Goal: Task Accomplishment & Management: Manage account settings

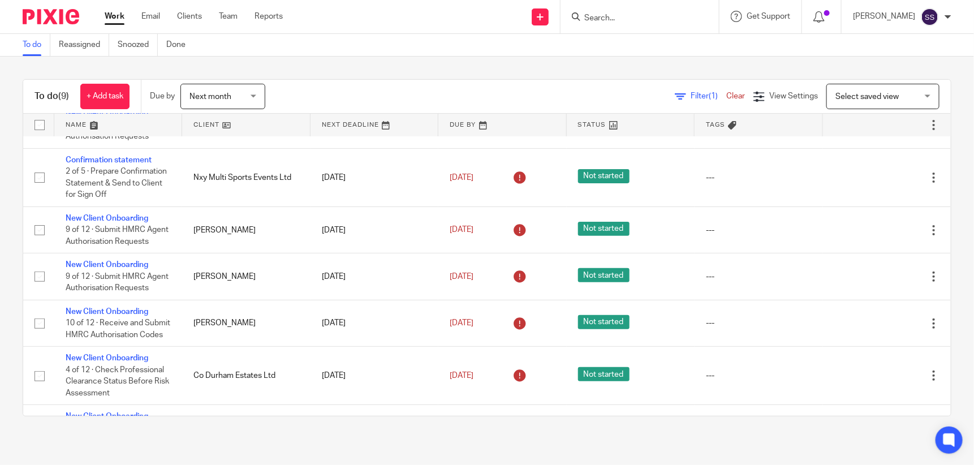
scroll to position [218, 0]
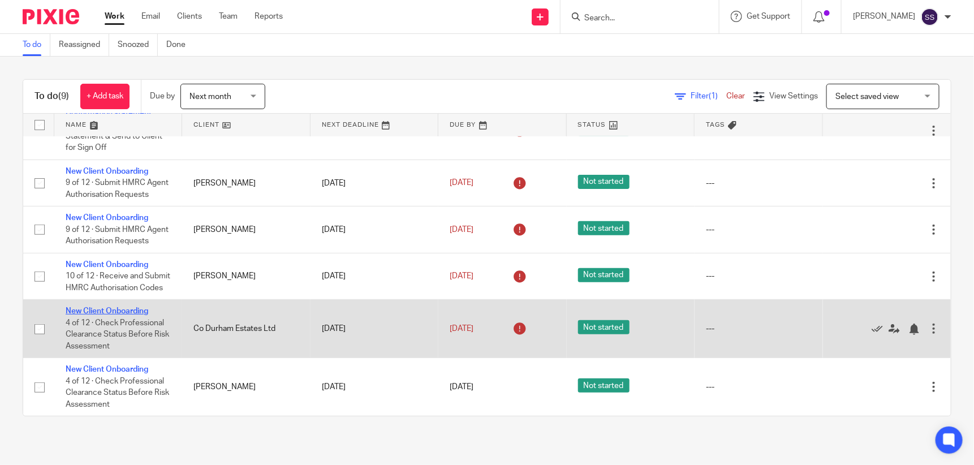
click at [111, 315] on link "New Client Onboarding" at bounding box center [107, 311] width 83 height 8
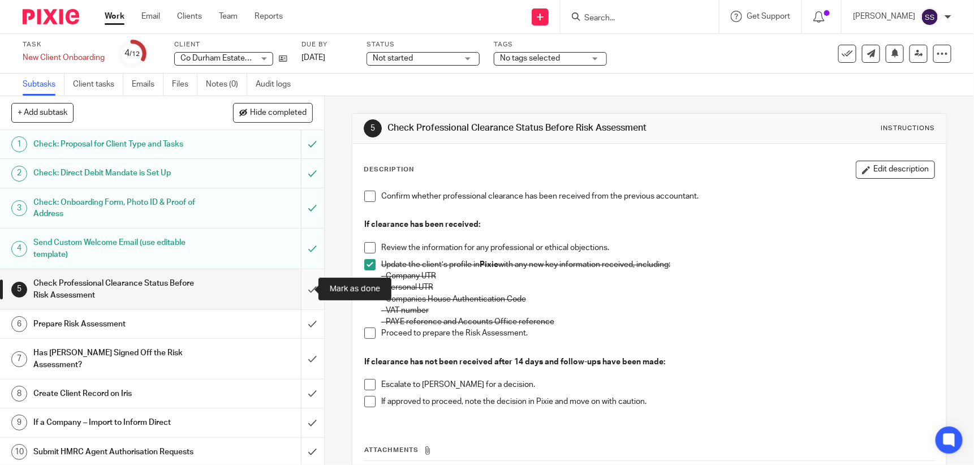
click at [301, 285] on input "submit" at bounding box center [162, 289] width 324 height 40
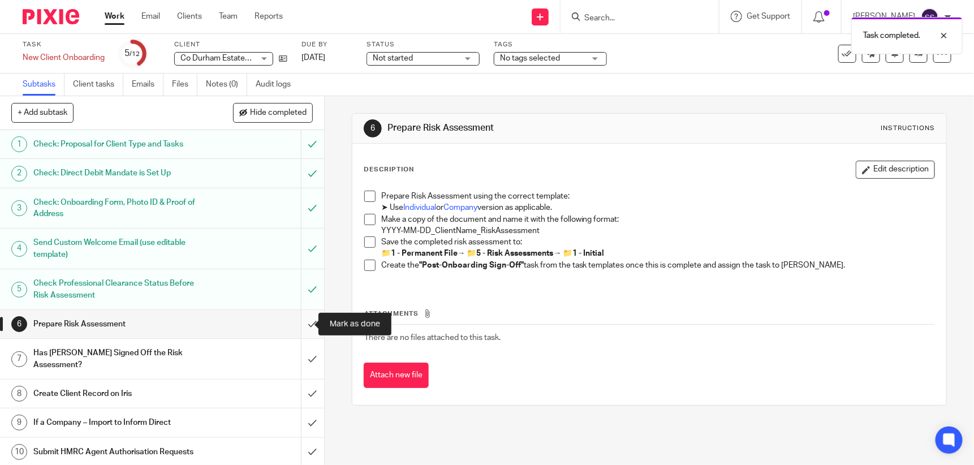
click at [296, 320] on input "submit" at bounding box center [162, 324] width 324 height 28
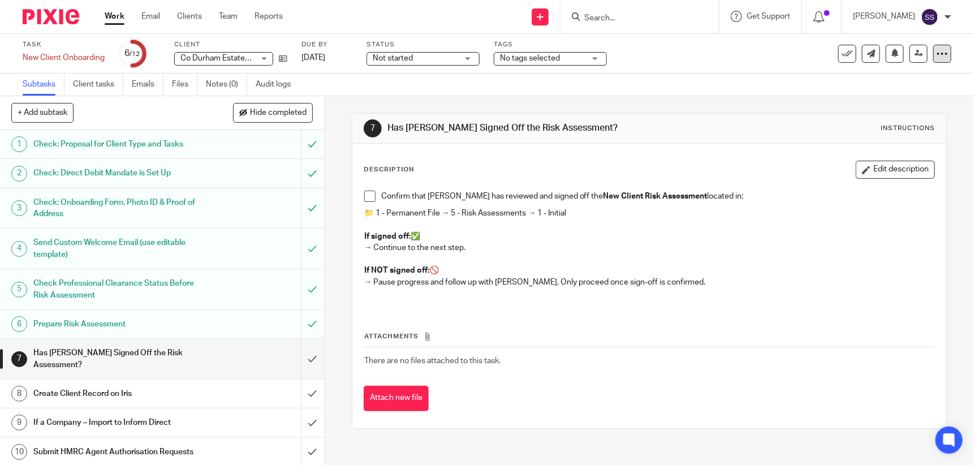
click at [937, 49] on icon at bounding box center [942, 53] width 11 height 11
click at [759, 55] on div "Task New Client Onboarding Save New Client Onboarding 6 /12 Client Co Durham Es…" at bounding box center [410, 53] width 774 height 27
click at [117, 15] on link "Work" at bounding box center [115, 16] width 20 height 11
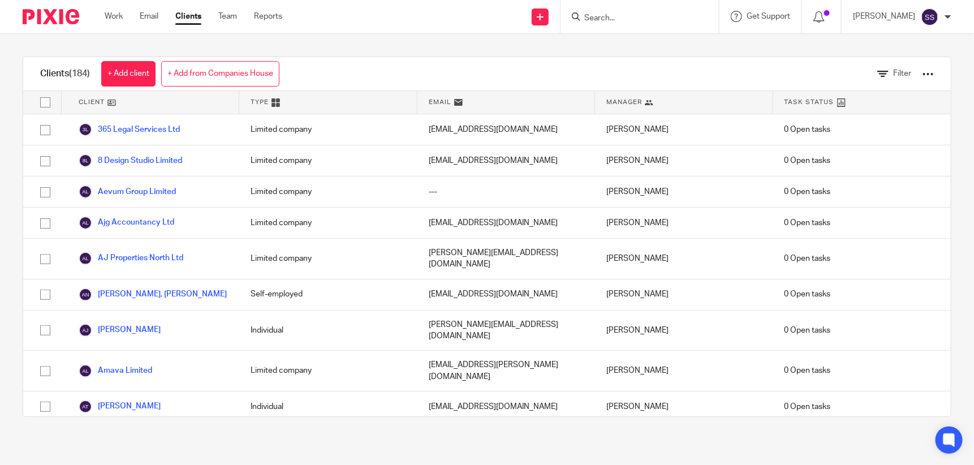
click at [623, 18] on input "Search" at bounding box center [634, 19] width 102 height 10
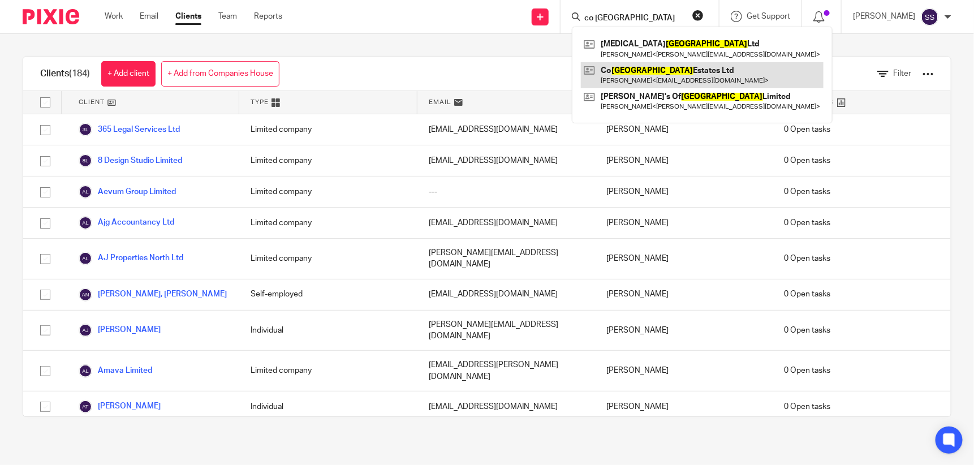
type input "co durham"
click at [627, 68] on link at bounding box center [702, 75] width 243 height 26
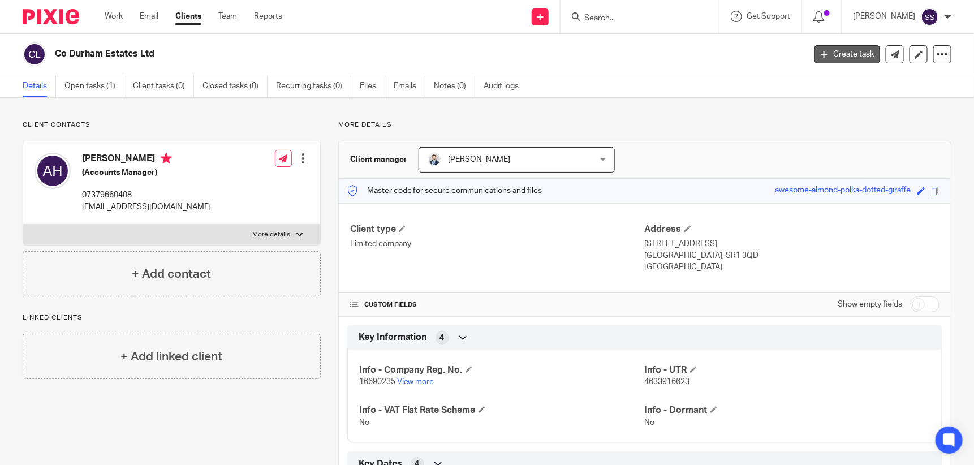
click at [842, 49] on link "Create task" at bounding box center [848, 54] width 66 height 18
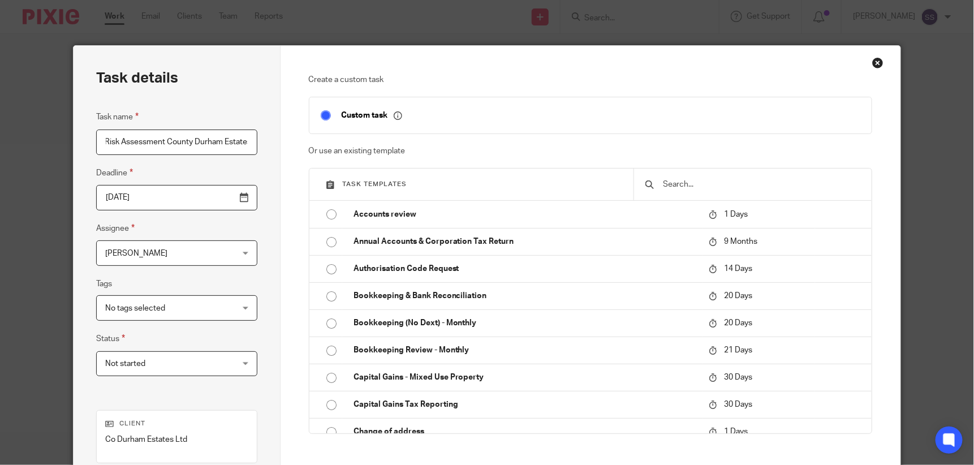
scroll to position [0, 5]
type input "Risk Assessment County Durham Estates"
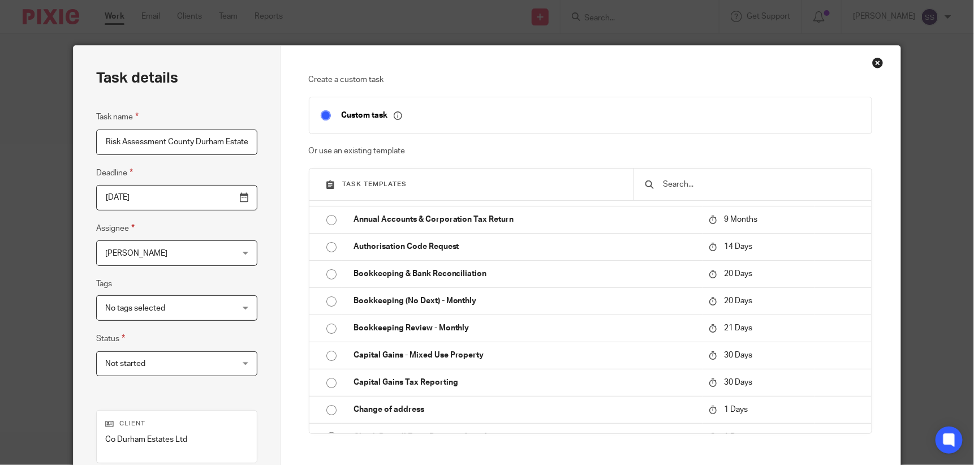
scroll to position [0, 0]
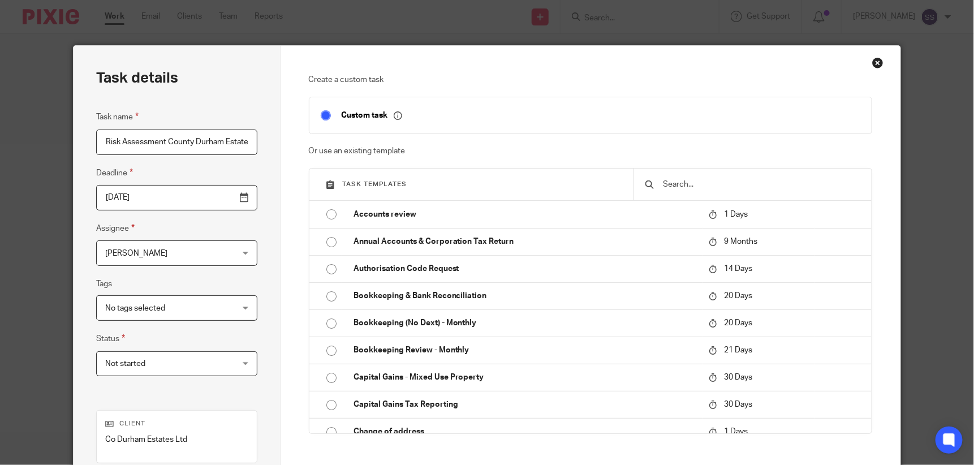
click at [243, 359] on div "Not started Not started" at bounding box center [176, 363] width 161 height 25
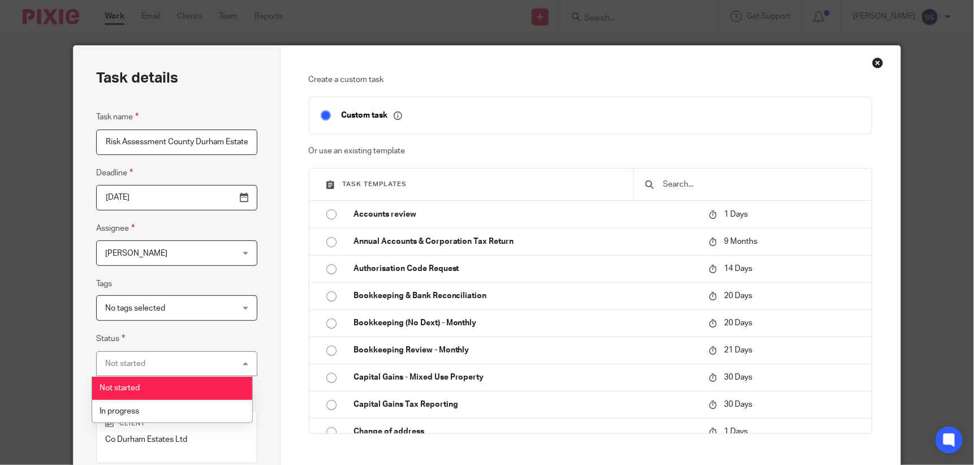
click at [192, 383] on li "Not started" at bounding box center [172, 388] width 160 height 23
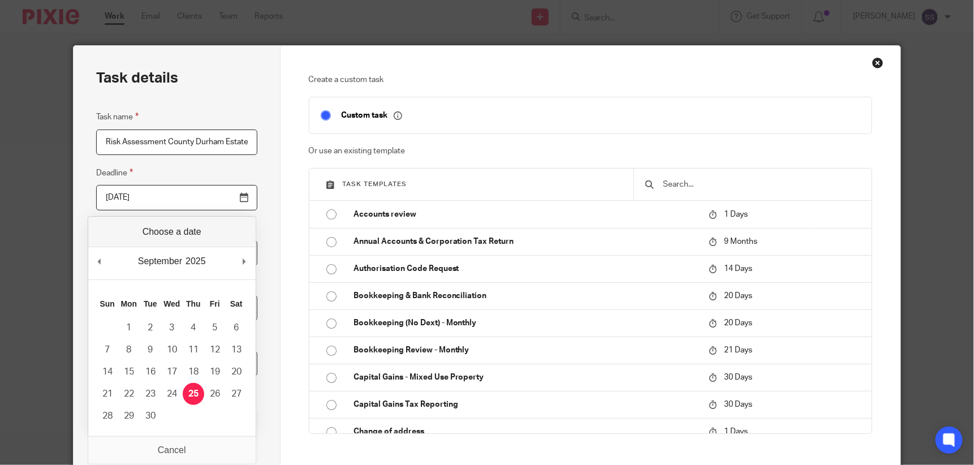
click at [238, 195] on input "2025-09-25" at bounding box center [176, 197] width 161 height 25
type input "2025-10-10"
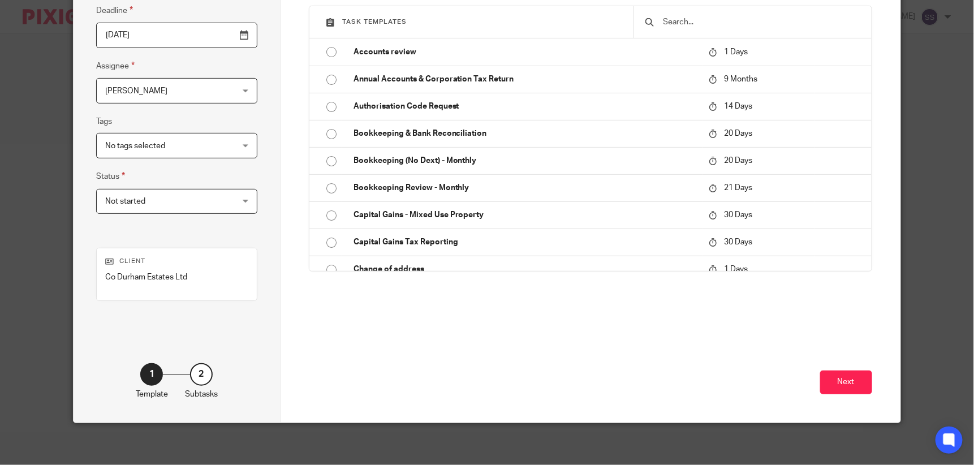
scroll to position [165, 0]
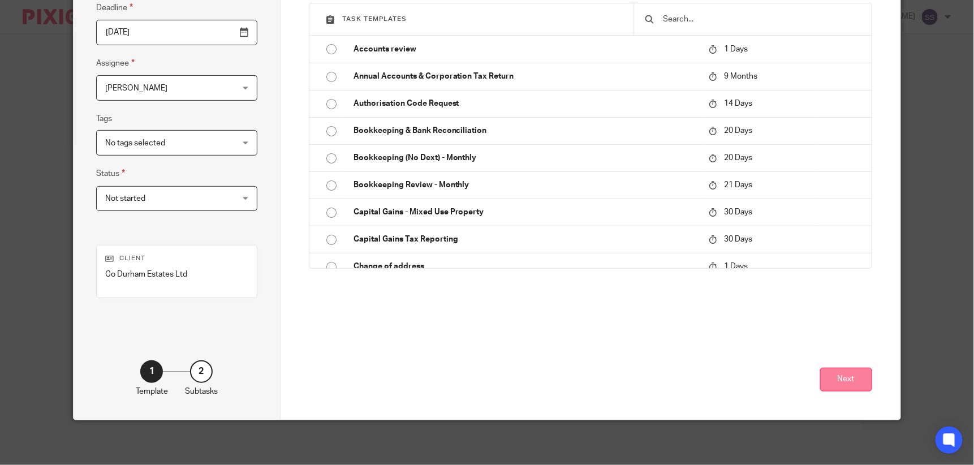
click at [844, 375] on button "Next" at bounding box center [846, 380] width 52 height 24
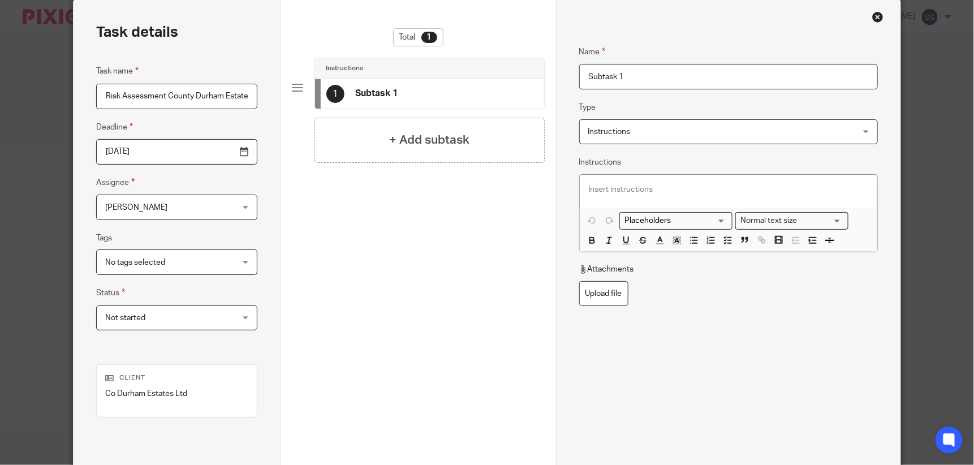
scroll to position [0, 0]
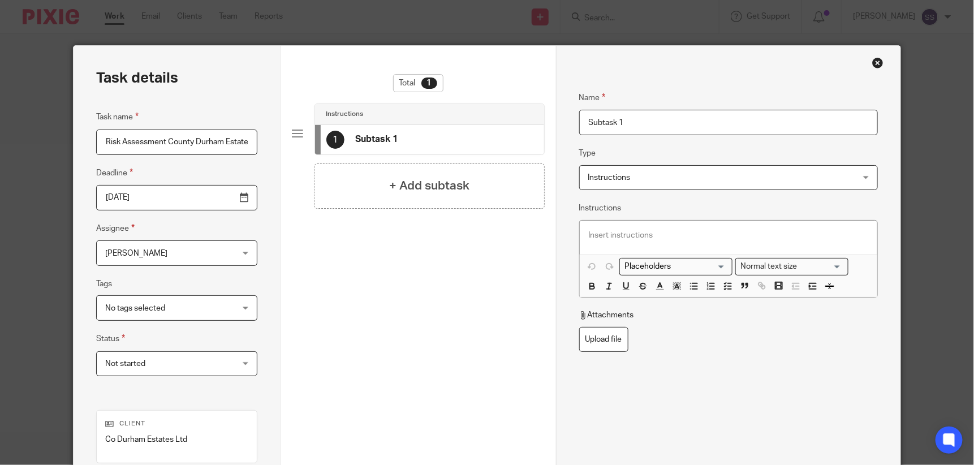
click at [761, 178] on span "Instructions" at bounding box center [703, 178] width 231 height 24
click at [496, 320] on div "Total 1 Instructions 1 Subtask 1 + Add subtask" at bounding box center [418, 235] width 253 height 323
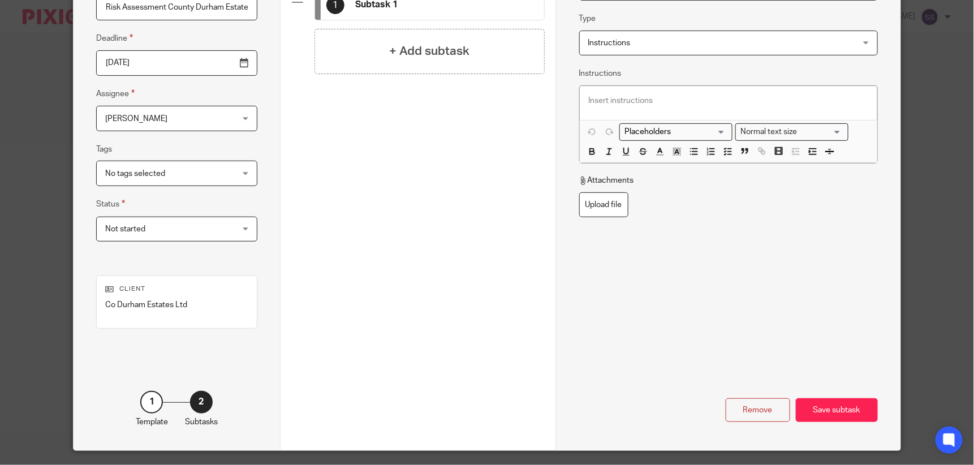
scroll to position [165, 0]
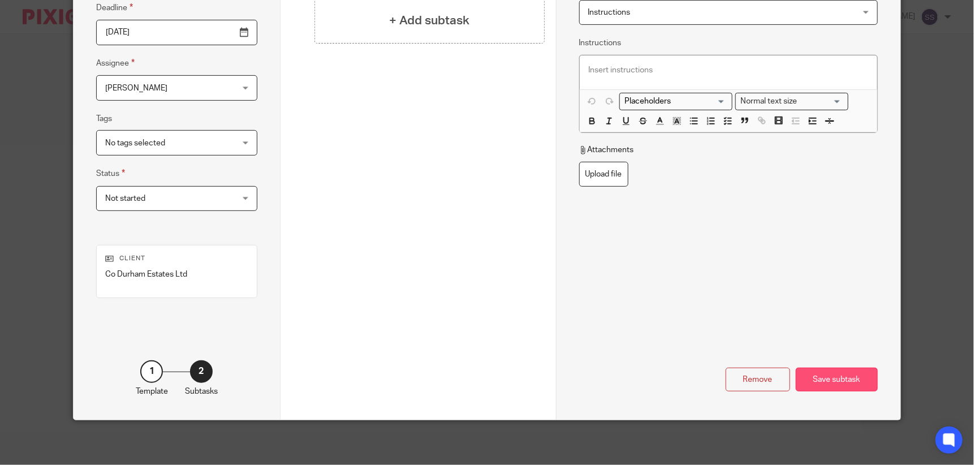
click at [829, 376] on div "Save subtask" at bounding box center [837, 380] width 82 height 24
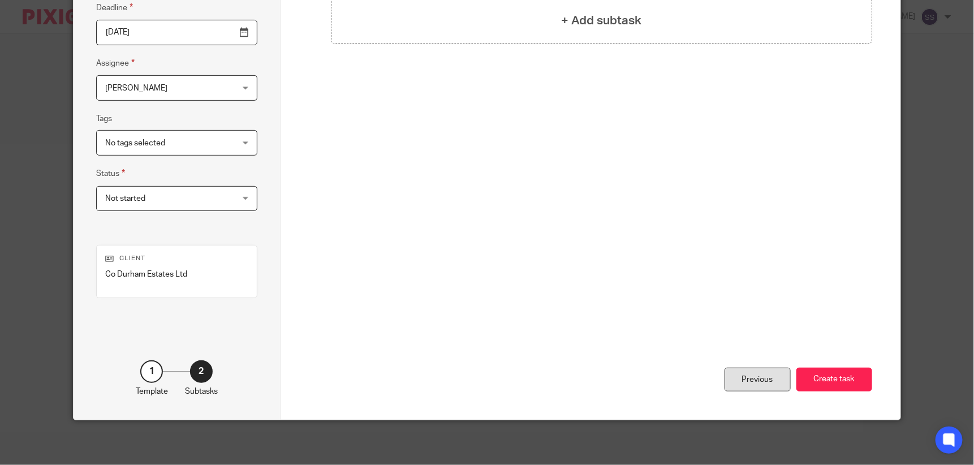
click at [759, 380] on div "Previous" at bounding box center [758, 380] width 66 height 24
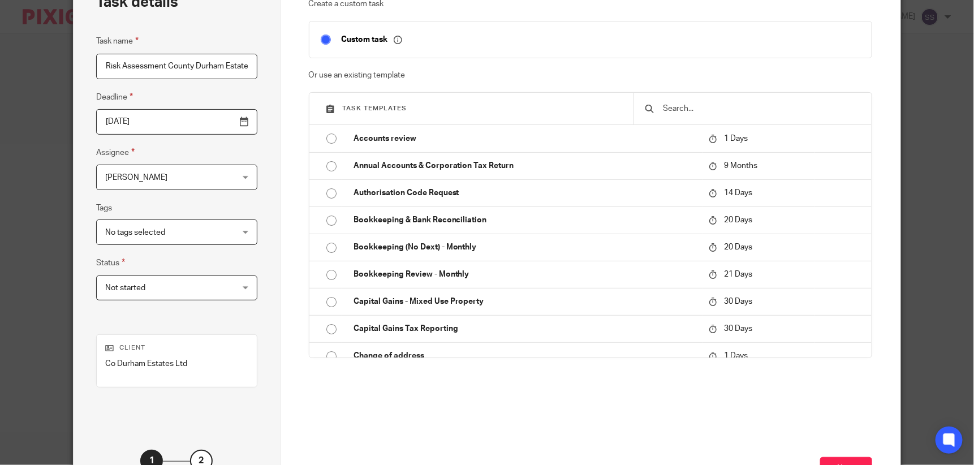
scroll to position [75, 0]
click at [831, 462] on button "Next" at bounding box center [846, 470] width 52 height 24
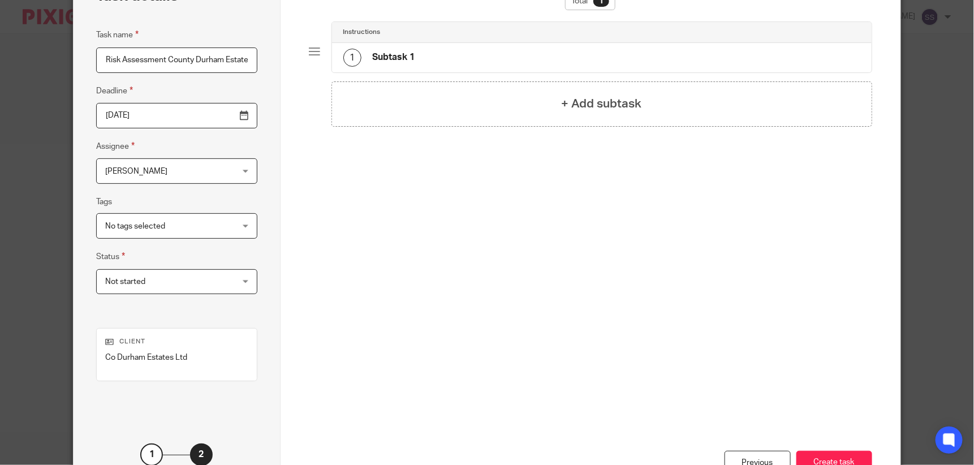
scroll to position [0, 0]
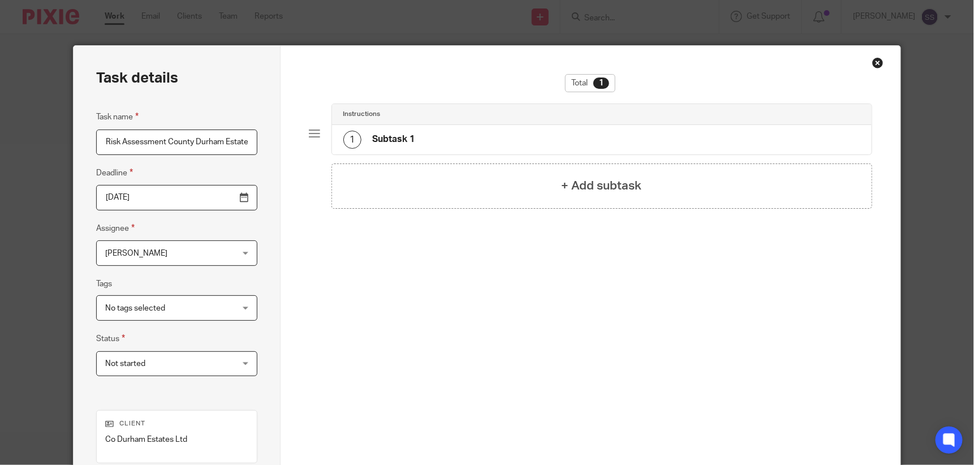
click at [309, 134] on div at bounding box center [314, 133] width 11 height 11
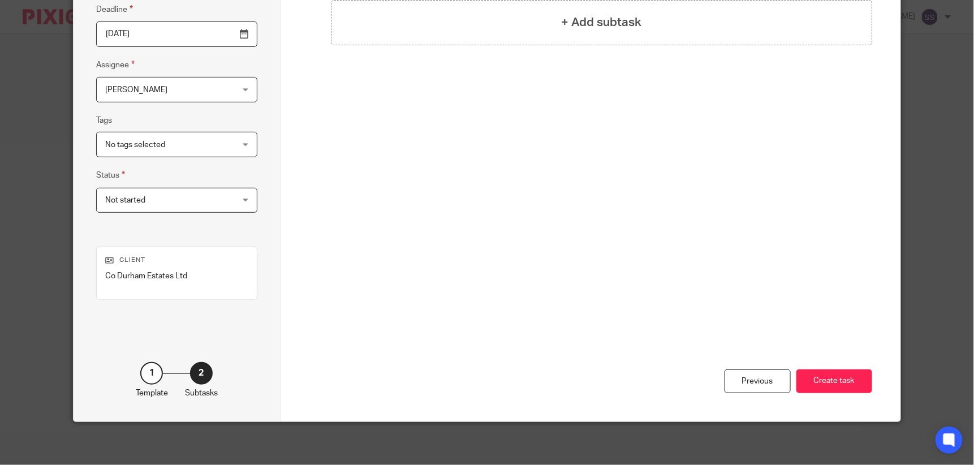
scroll to position [165, 0]
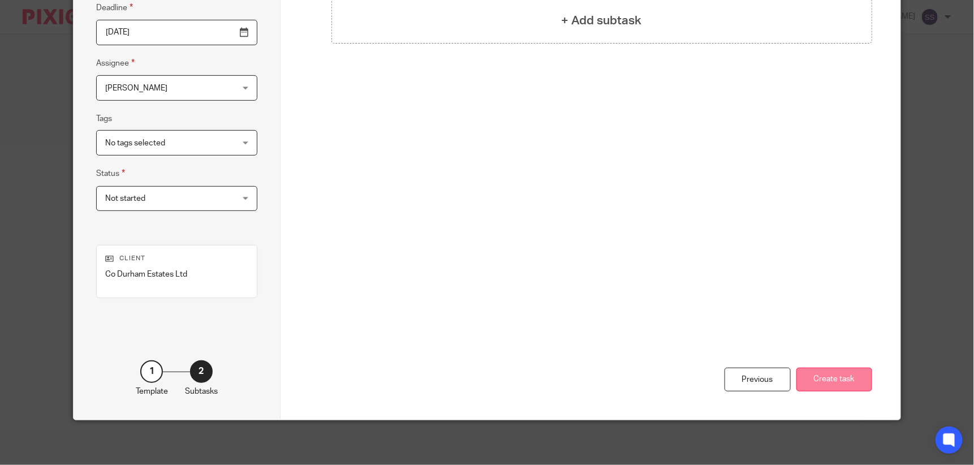
click at [821, 377] on button "Create task" at bounding box center [835, 380] width 76 height 24
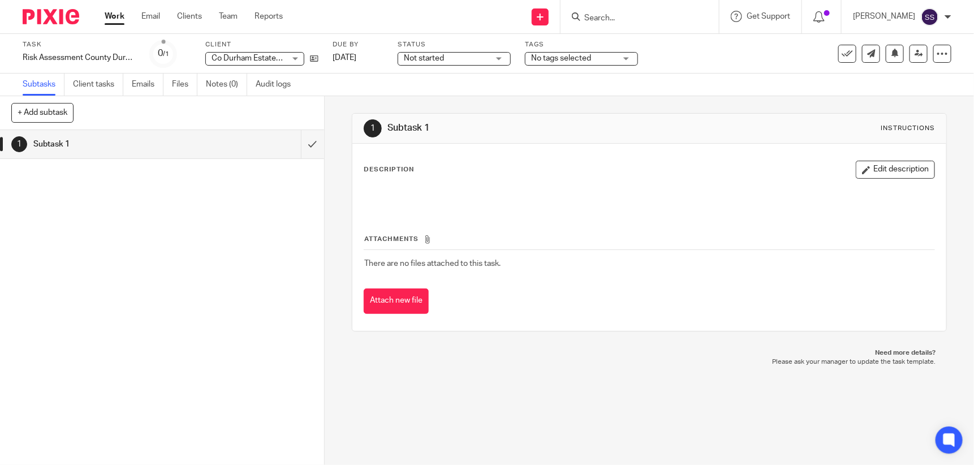
click at [375, 184] on div at bounding box center [649, 197] width 583 height 27
click at [378, 187] on div at bounding box center [650, 197] width 582 height 25
click at [501, 188] on div at bounding box center [650, 197] width 582 height 25
click at [107, 149] on h1 "Subtask 1" at bounding box center [118, 144] width 171 height 17
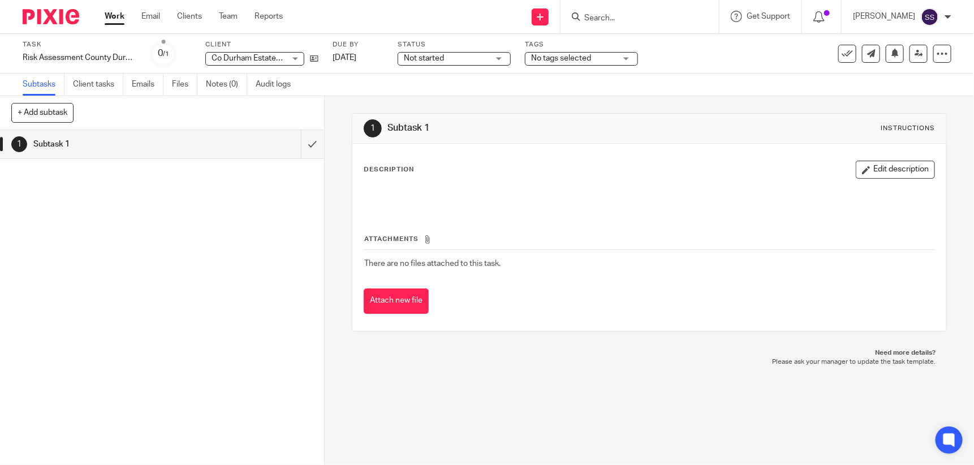
click at [390, 192] on p at bounding box center [649, 196] width 570 height 11
click at [882, 167] on button "Edit description" at bounding box center [895, 170] width 79 height 18
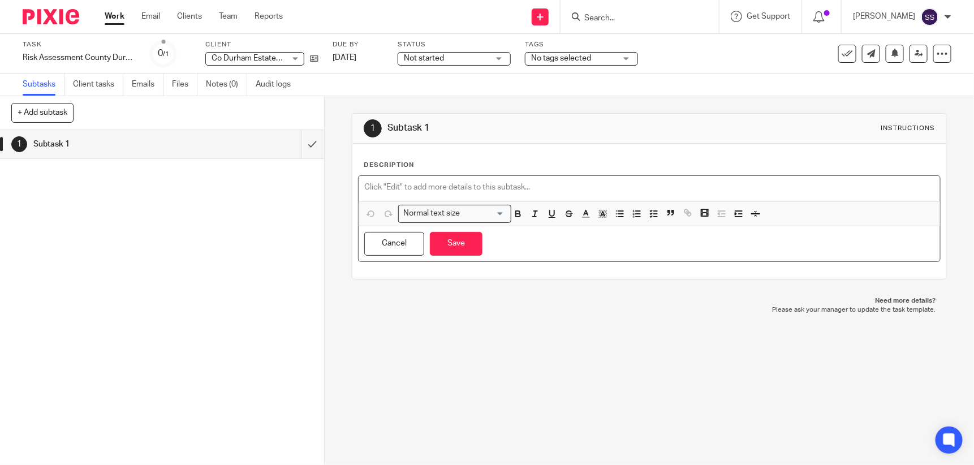
click at [476, 182] on p at bounding box center [649, 187] width 570 height 11
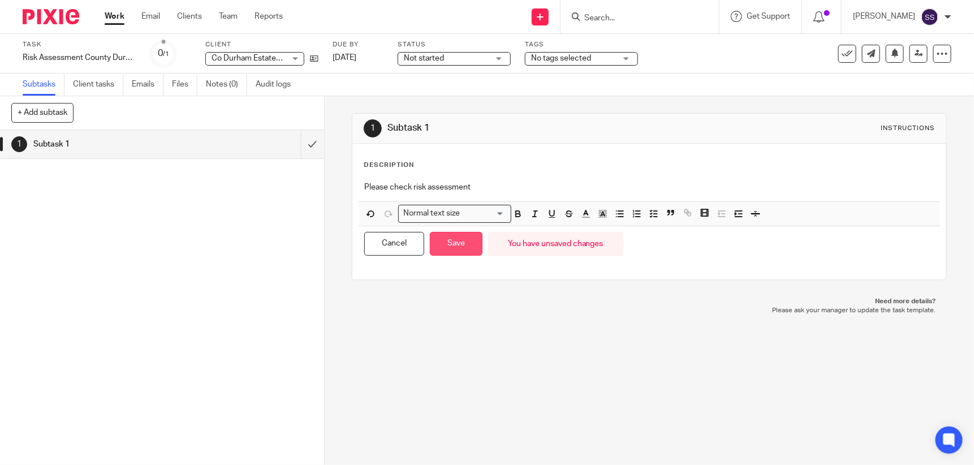
click at [450, 238] on button "Save" at bounding box center [456, 244] width 53 height 24
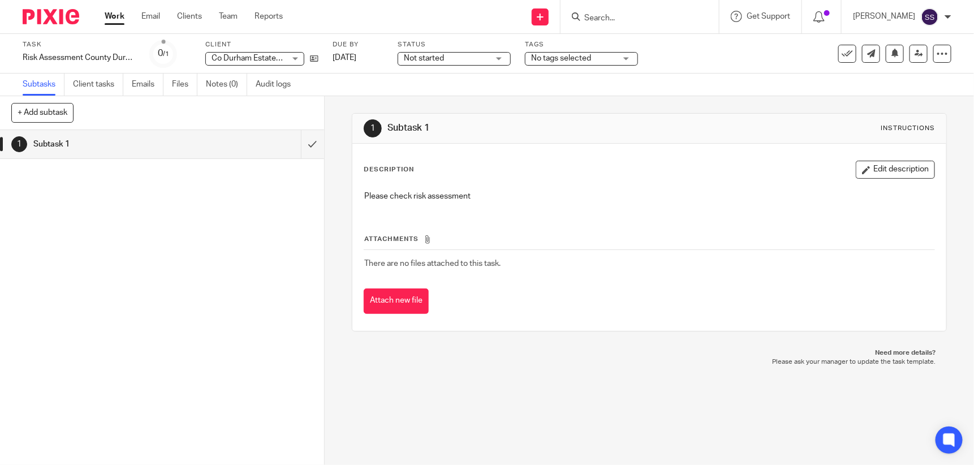
click at [947, 15] on div at bounding box center [948, 17] width 7 height 7
click at [109, 15] on link "Work" at bounding box center [115, 16] width 20 height 11
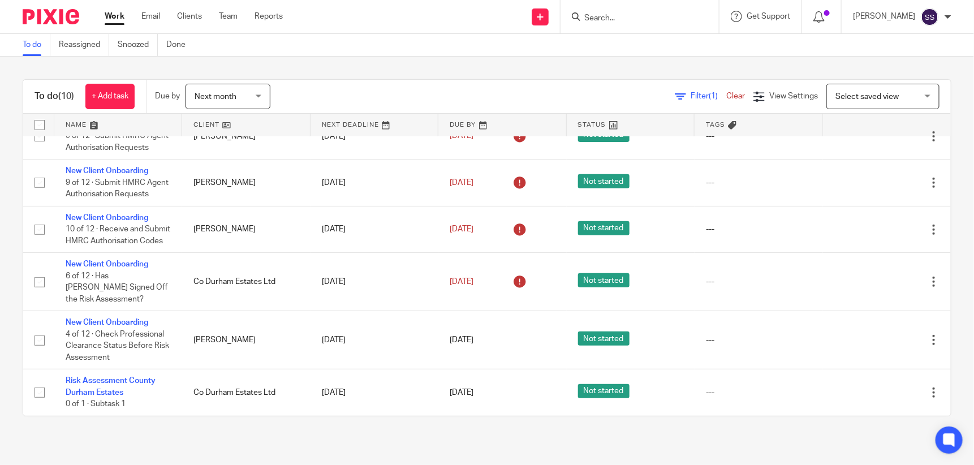
scroll to position [278, 0]
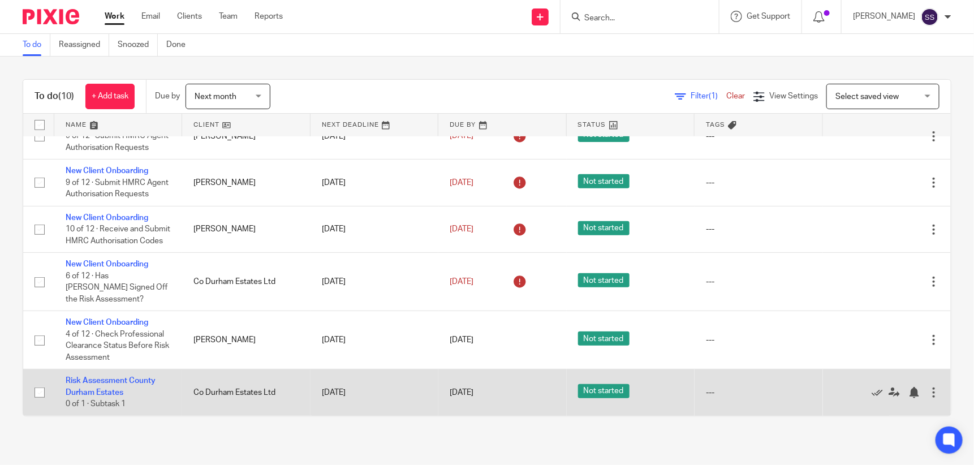
click at [928, 391] on div at bounding box center [933, 392] width 11 height 11
click at [866, 385] on div "Edit task Delete" at bounding box center [887, 393] width 105 height 28
click at [889, 391] on icon at bounding box center [894, 392] width 11 height 11
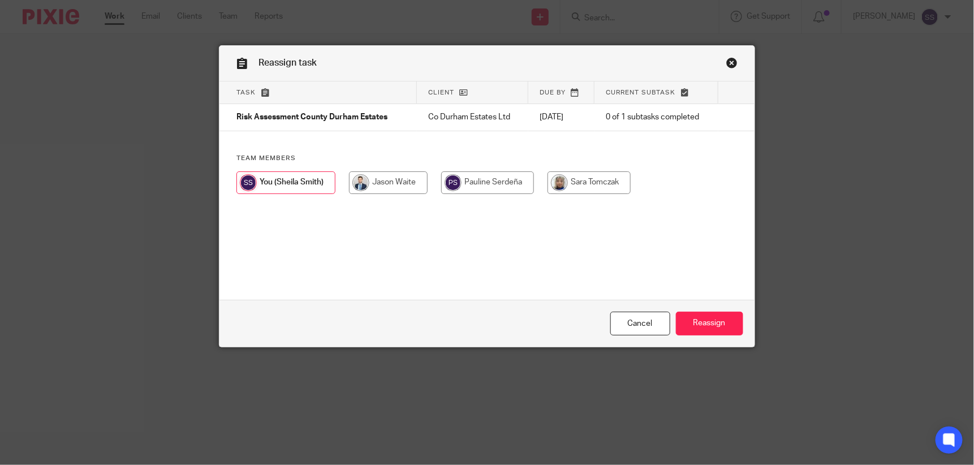
click at [393, 187] on input "radio" at bounding box center [388, 182] width 79 height 23
radio input "true"
click at [710, 323] on input "Reassign" at bounding box center [709, 324] width 67 height 24
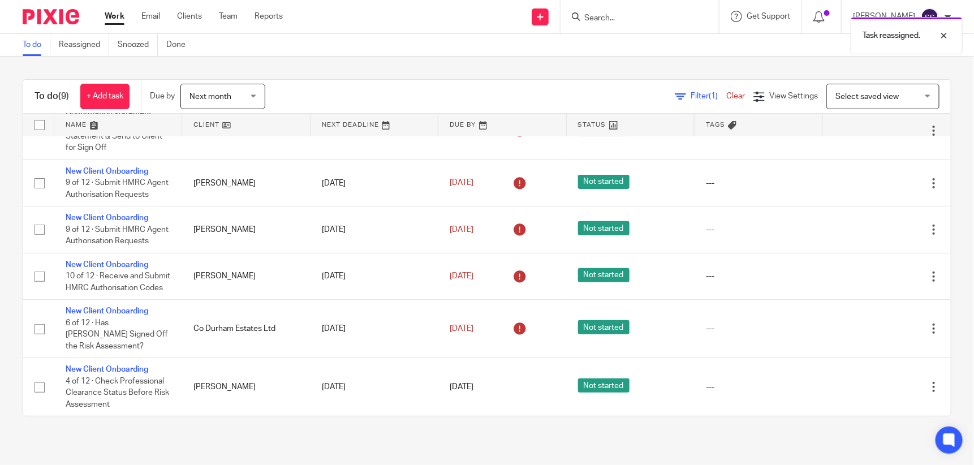
scroll to position [232, 0]
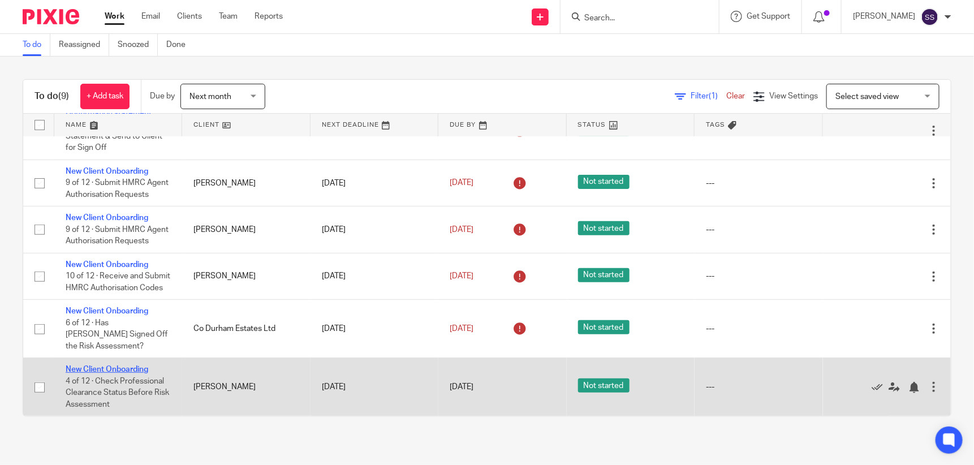
click at [109, 368] on link "New Client Onboarding" at bounding box center [107, 370] width 83 height 8
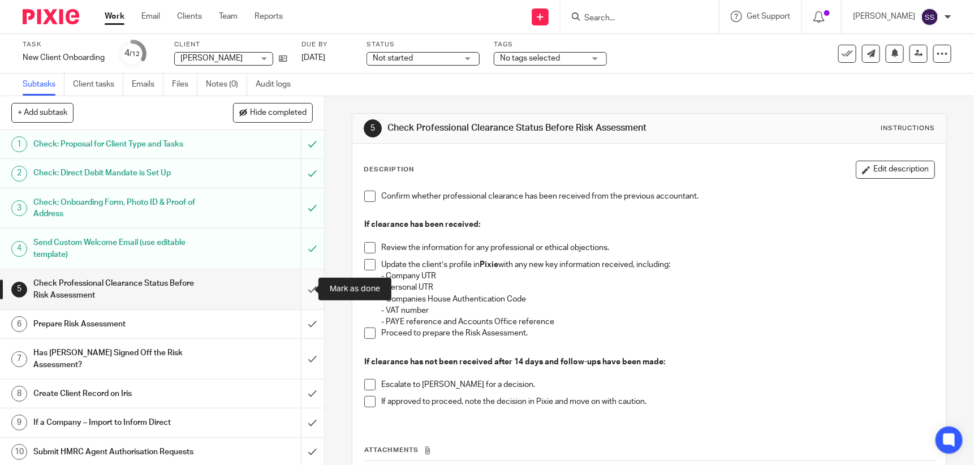
click at [302, 289] on input "submit" at bounding box center [162, 289] width 324 height 40
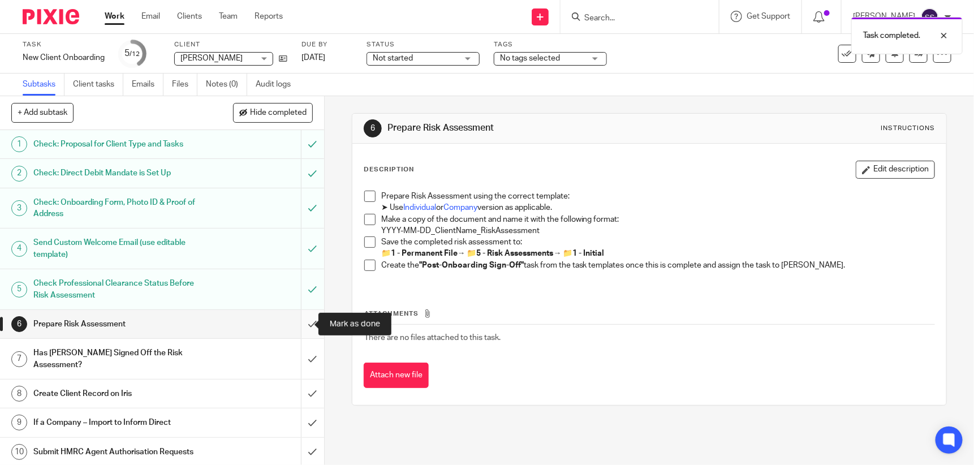
click at [300, 321] on input "submit" at bounding box center [162, 324] width 324 height 28
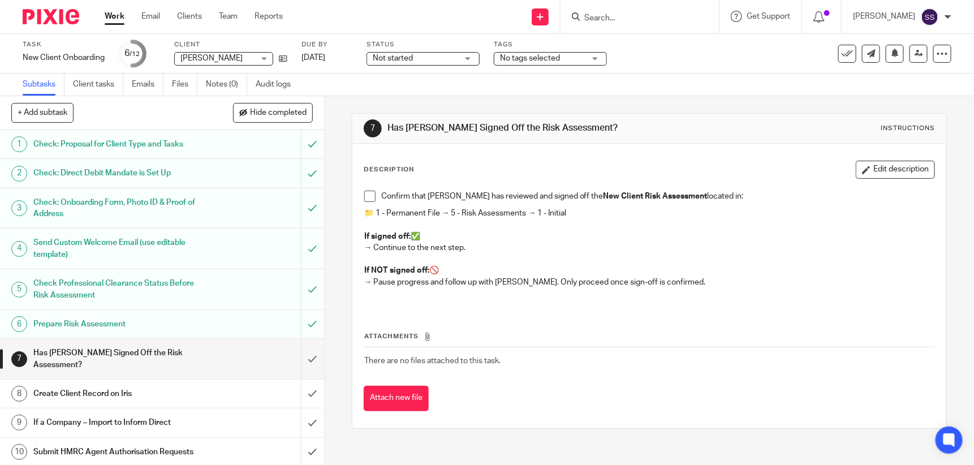
click at [111, 14] on link "Work" at bounding box center [115, 16] width 20 height 11
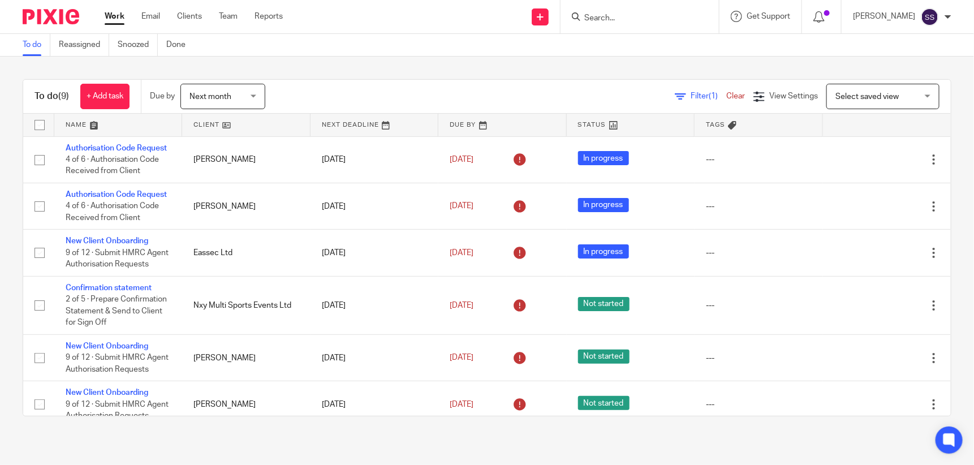
click at [950, 18] on div at bounding box center [948, 17] width 7 height 7
click at [825, 13] on icon at bounding box center [819, 16] width 11 height 11
click at [97, 93] on link "+ Add task" at bounding box center [104, 96] width 49 height 25
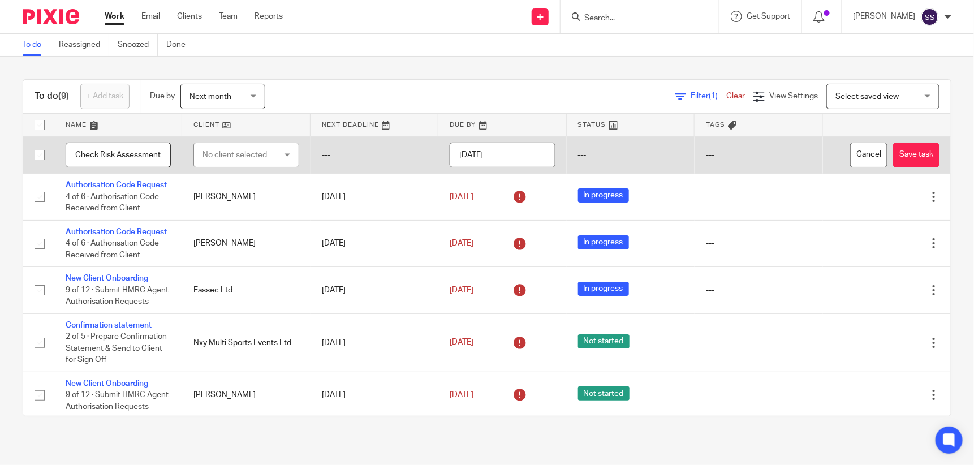
scroll to position [0, 3]
type input "Check Risk Assessment"
click at [234, 154] on div "No client selected" at bounding box center [241, 155] width 77 height 24
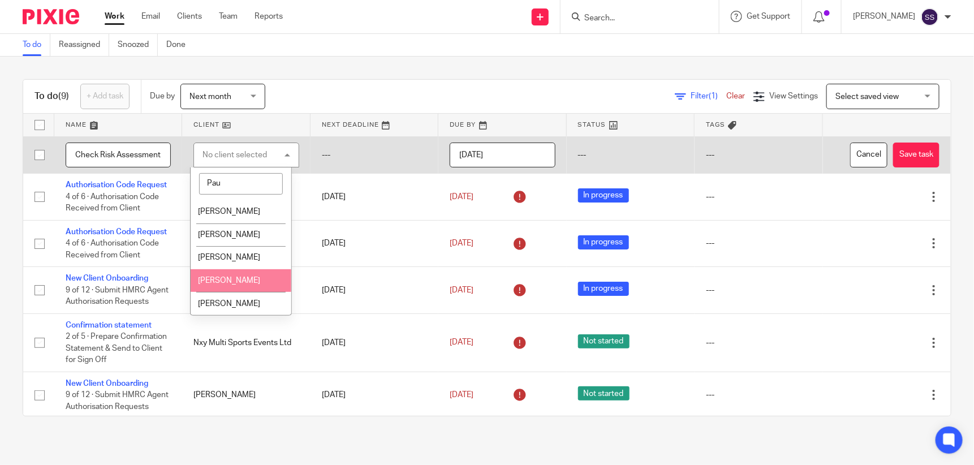
type input "Pau"
click at [225, 280] on span "[PERSON_NAME]" at bounding box center [229, 281] width 62 height 8
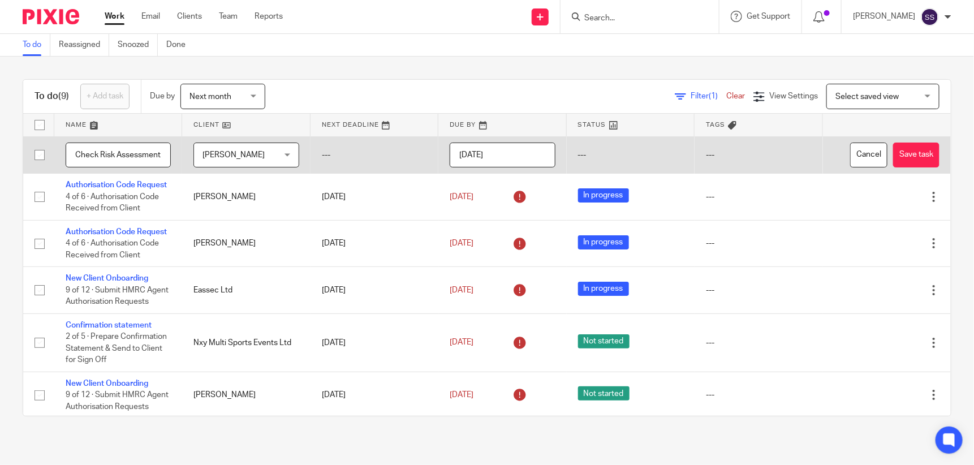
click at [525, 155] on input "[DATE]" at bounding box center [502, 155] width 105 height 25
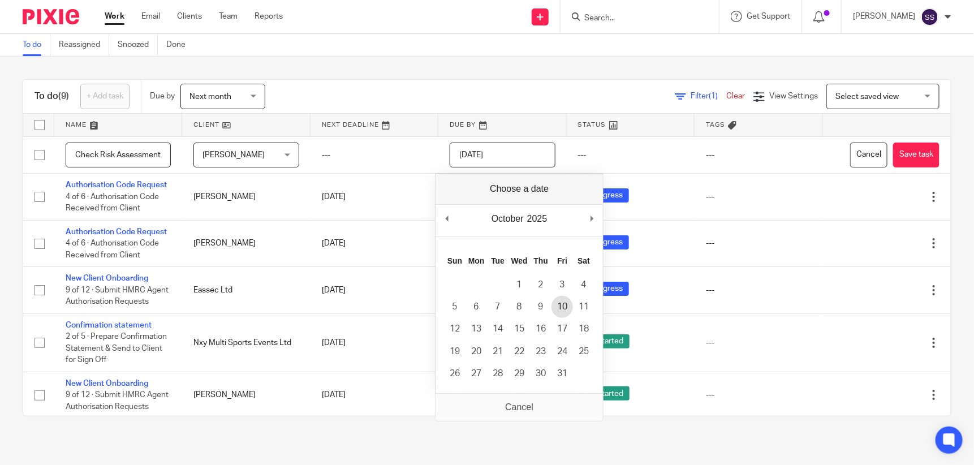
type input "2025-10-10"
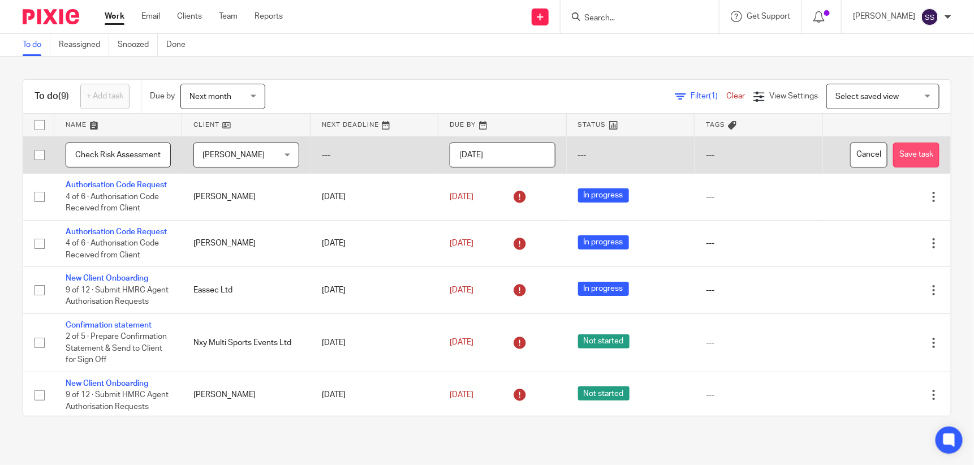
click at [897, 153] on button "Save task" at bounding box center [916, 155] width 46 height 25
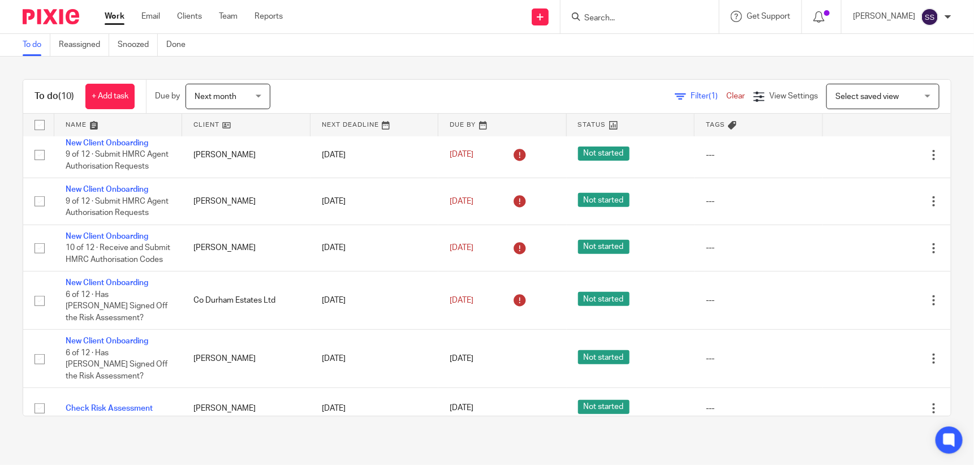
scroll to position [261, 0]
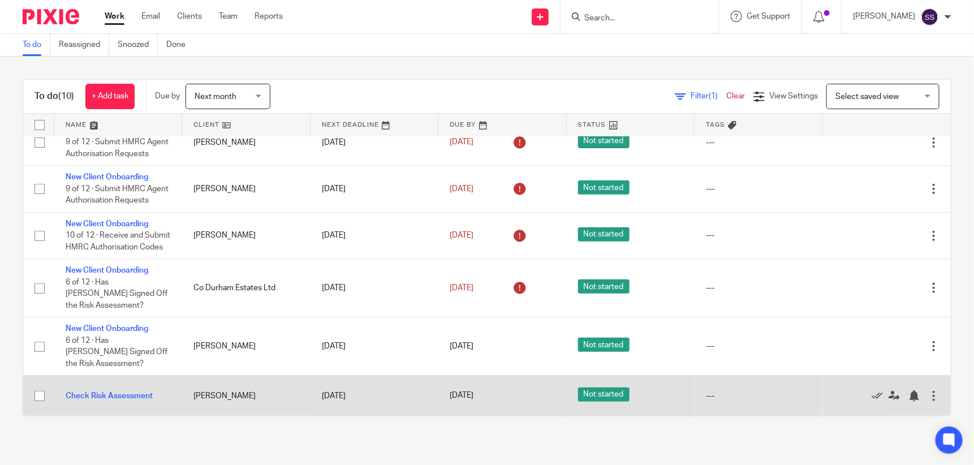
click at [928, 393] on div at bounding box center [933, 395] width 11 height 11
click at [889, 395] on icon at bounding box center [894, 395] width 11 height 11
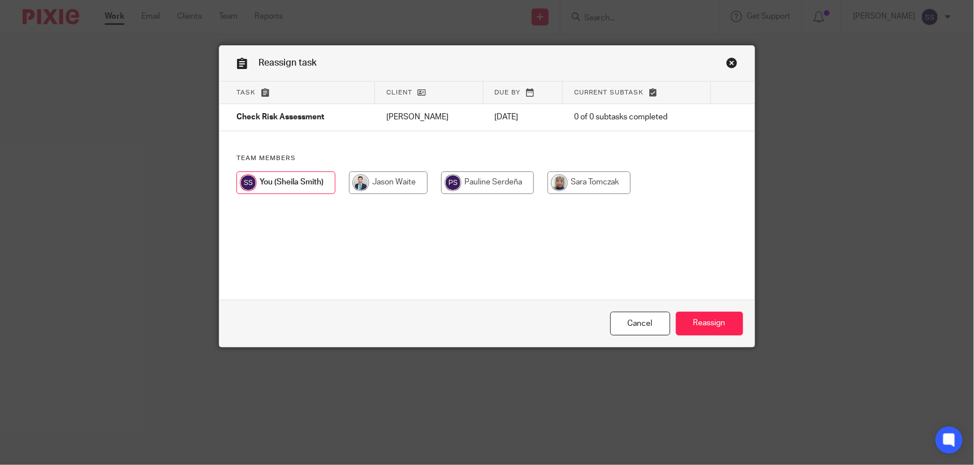
click at [408, 173] on input "radio" at bounding box center [388, 182] width 79 height 23
radio input "true"
click at [695, 319] on input "Reassign" at bounding box center [709, 324] width 67 height 24
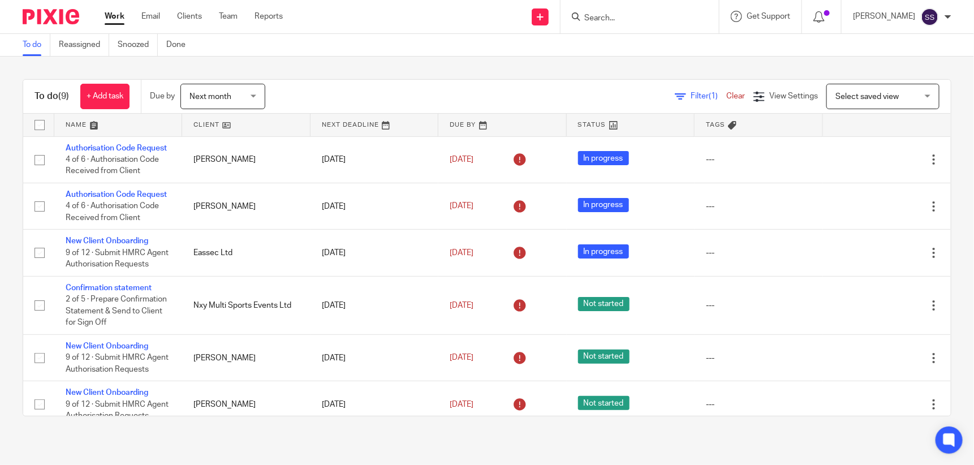
click at [695, 319] on td "---" at bounding box center [759, 305] width 128 height 58
click at [614, 12] on form at bounding box center [643, 17] width 121 height 14
click at [609, 17] on input "Search" at bounding box center [634, 19] width 102 height 10
type input "rb Italia"
click at [644, 44] on link at bounding box center [676, 49] width 191 height 26
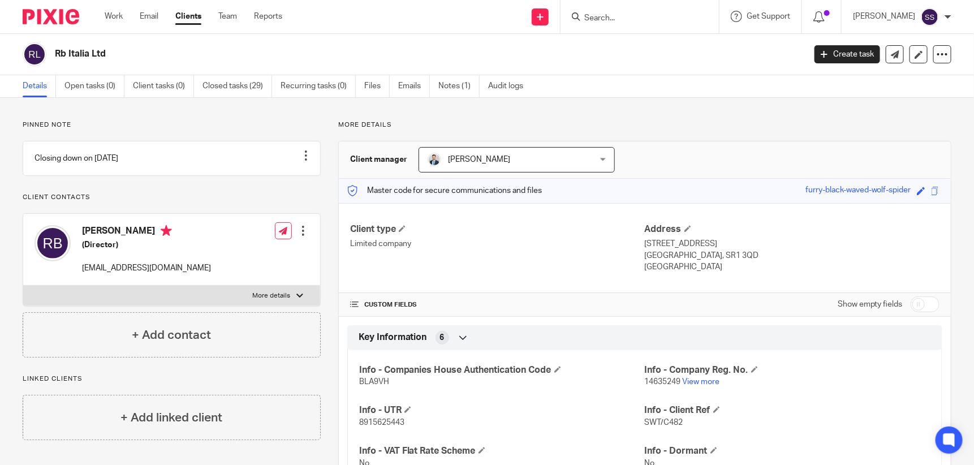
click at [911, 301] on input "checkbox" at bounding box center [925, 304] width 29 height 16
checkbox input "true"
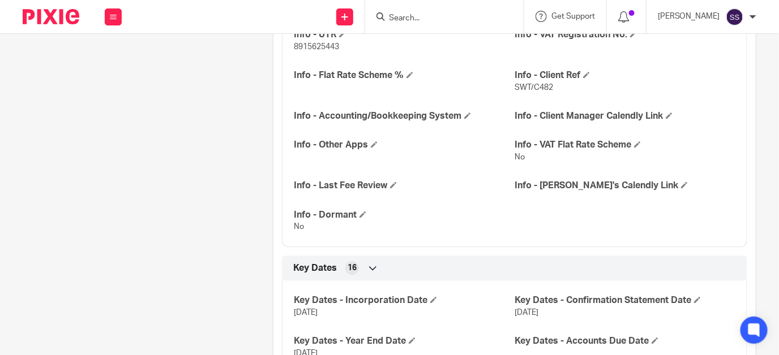
scroll to position [661, 0]
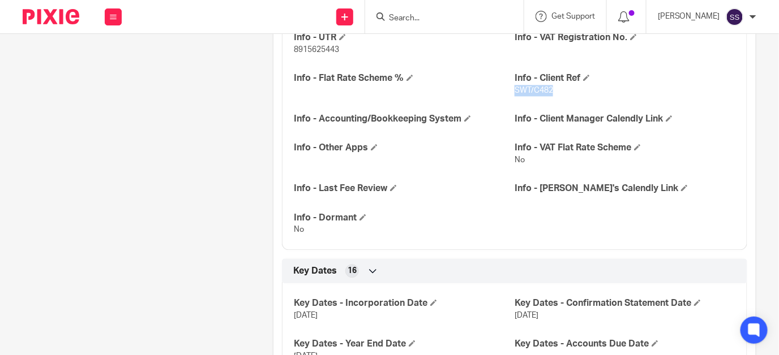
drag, startPoint x: 509, startPoint y: 88, endPoint x: 553, endPoint y: 89, distance: 44.1
click at [553, 89] on p "SWT/C482" at bounding box center [624, 90] width 221 height 11
drag, startPoint x: 553, startPoint y: 89, endPoint x: 542, endPoint y: 88, distance: 10.8
copy span "SWT/C482"
